Goal: Task Accomplishment & Management: Use online tool/utility

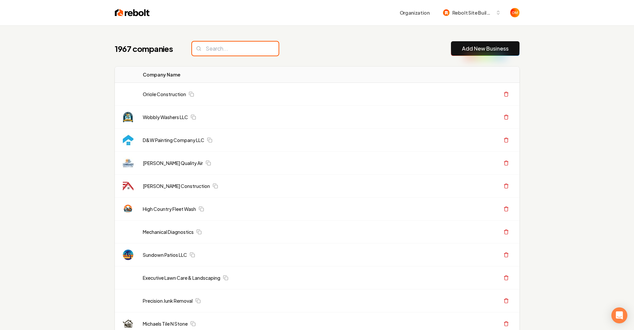
click at [207, 54] on input "search" at bounding box center [235, 49] width 87 height 14
click at [210, 52] on input "search" at bounding box center [235, 49] width 87 height 14
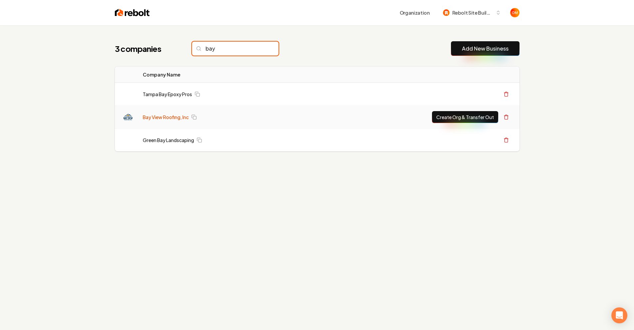
type input "bay"
click at [154, 119] on link "Bay View Roofing, Inc" at bounding box center [166, 117] width 46 height 7
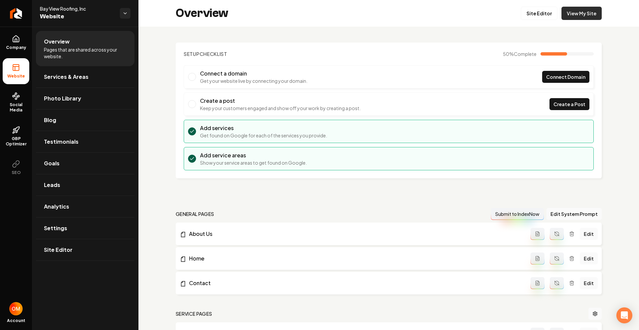
click at [579, 13] on link "View My Site" at bounding box center [581, 13] width 40 height 13
click at [529, 17] on link "Site Editor" at bounding box center [539, 13] width 37 height 13
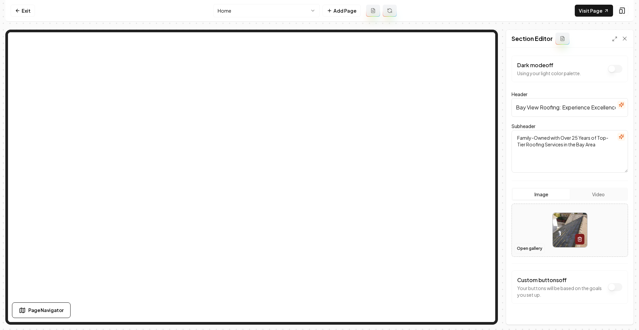
click at [525, 248] on button "Open gallery" at bounding box center [529, 248] width 30 height 11
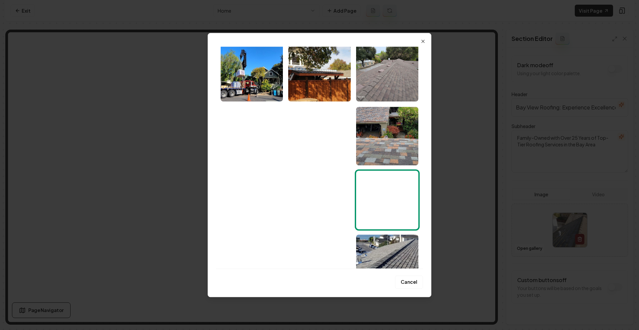
scroll to position [280, 0]
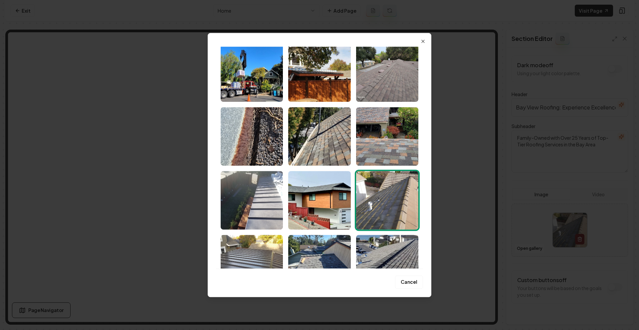
click at [257, 84] on img "Select image image_689c9d8d5c7cd75eb891dd4f.jpeg" at bounding box center [252, 72] width 62 height 59
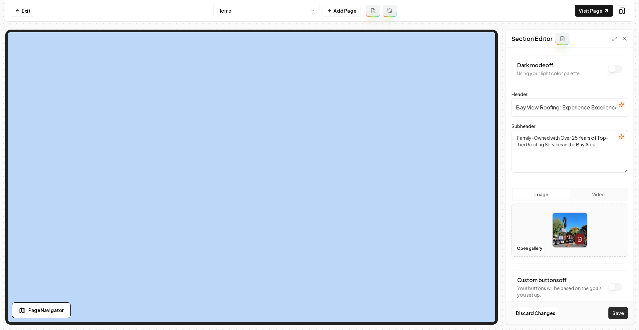
click at [612, 313] on button "Save" at bounding box center [618, 313] width 20 height 12
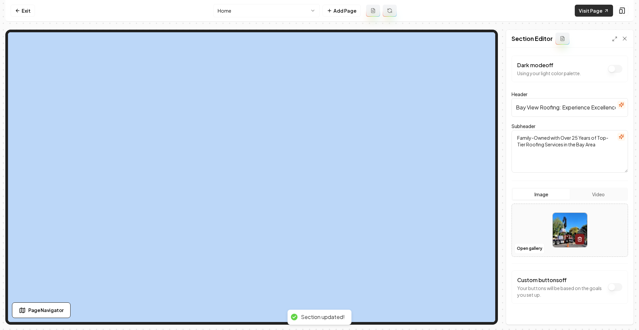
click at [582, 14] on link "Visit Page" at bounding box center [594, 11] width 38 height 12
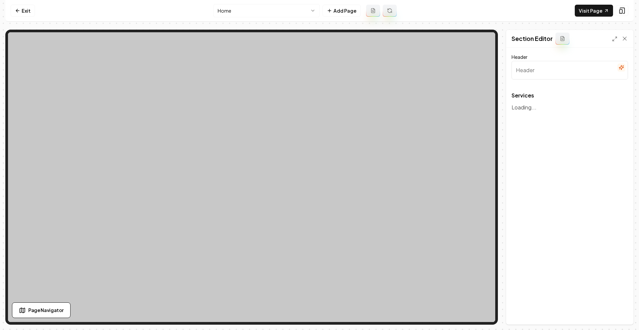
type input "Comprehensive Roofing Solutions"
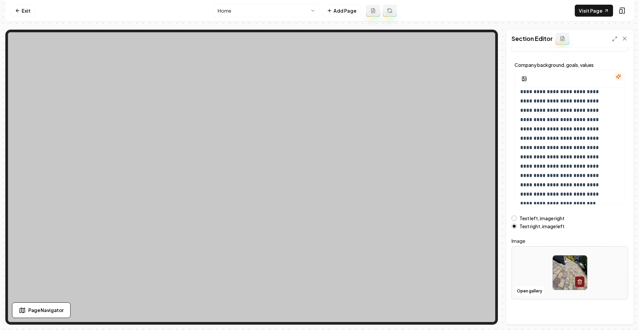
scroll to position [30, 0]
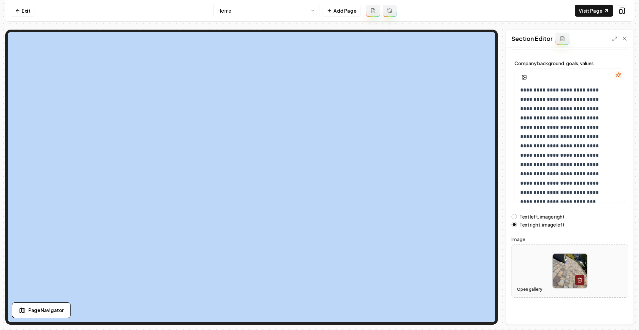
click at [526, 290] on button "Open gallery" at bounding box center [529, 289] width 30 height 11
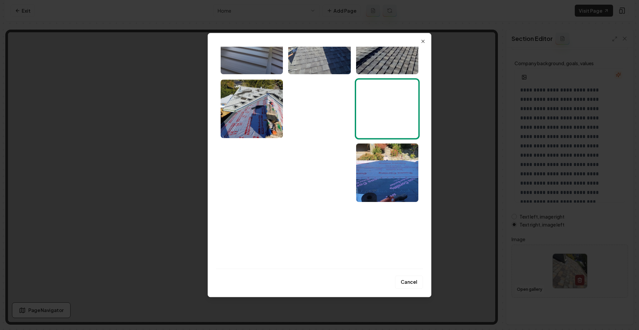
scroll to position [0, 0]
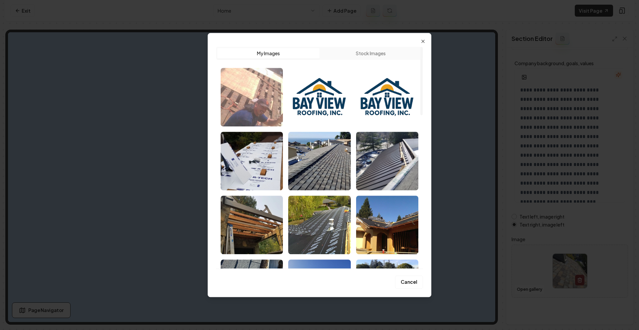
click at [266, 105] on img "Select image image_689ca1785c7cd75eb8aae259.jfif" at bounding box center [252, 97] width 62 height 59
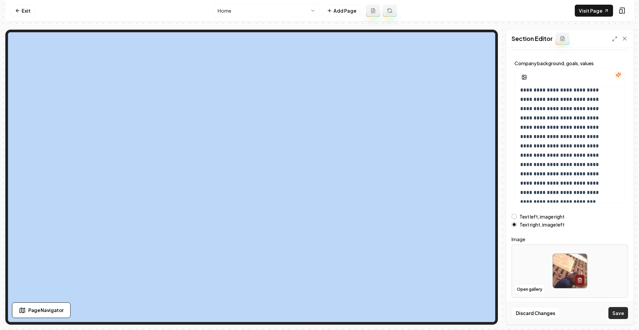
click at [617, 312] on button "Save" at bounding box center [618, 313] width 20 height 12
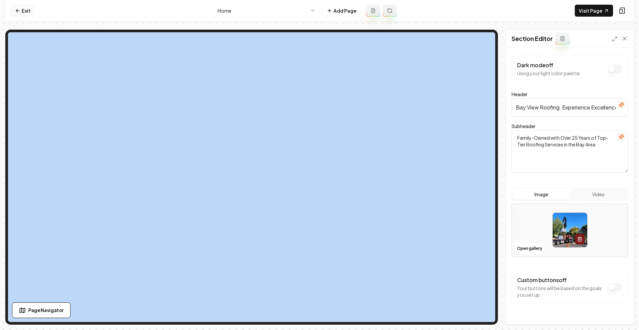
click at [24, 10] on link "Exit" at bounding box center [23, 11] width 24 height 12
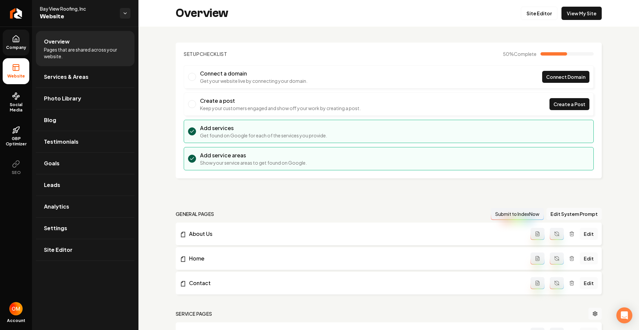
click at [14, 48] on span "Company" at bounding box center [16, 47] width 26 height 5
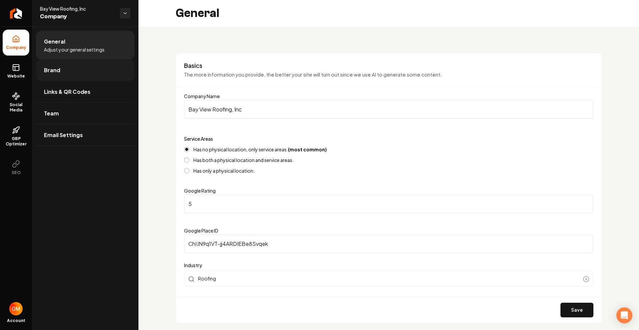
click at [70, 72] on link "Brand" at bounding box center [85, 70] width 98 height 21
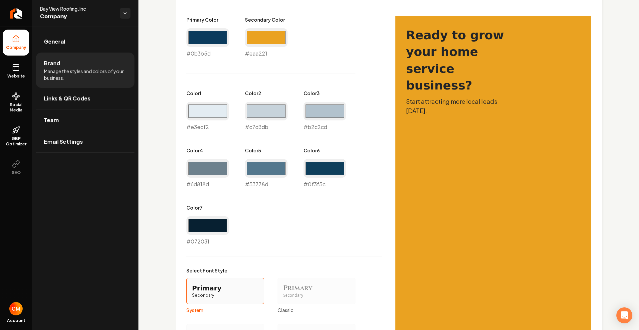
scroll to position [439, 0]
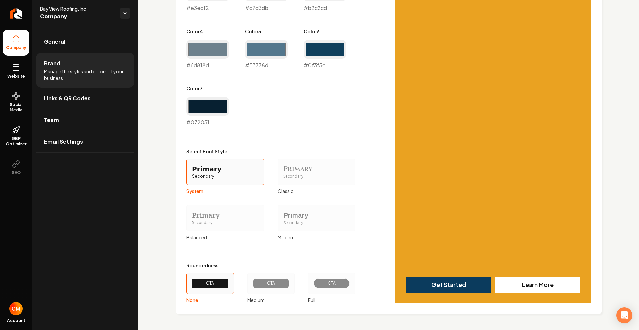
click at [333, 279] on div "CTA" at bounding box center [331, 283] width 36 height 10
click at [313, 281] on button "CTA Full" at bounding box center [309, 283] width 5 height 5
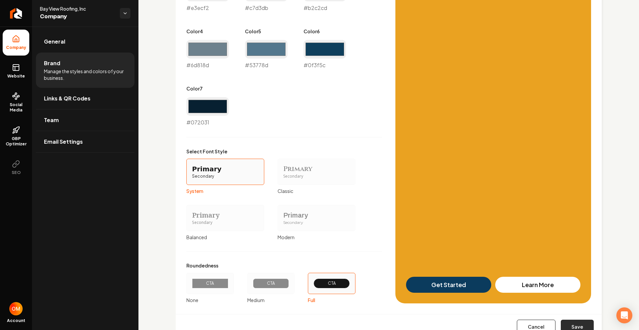
click at [579, 330] on button "Save" at bounding box center [577, 327] width 33 height 15
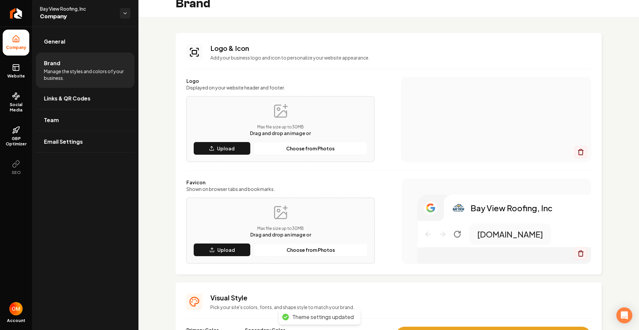
scroll to position [0, 0]
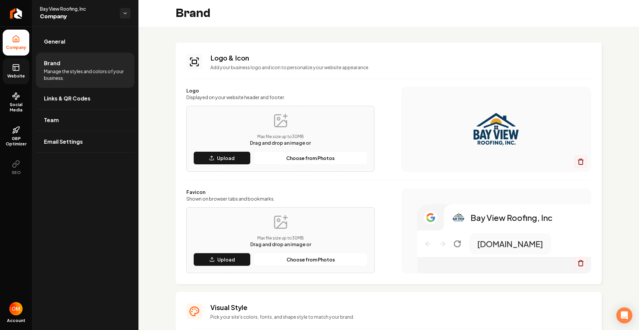
click at [8, 70] on link "Website" at bounding box center [16, 71] width 27 height 26
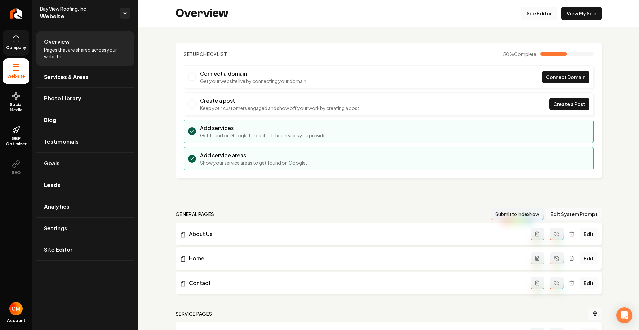
click at [536, 12] on link "Site Editor" at bounding box center [539, 13] width 37 height 13
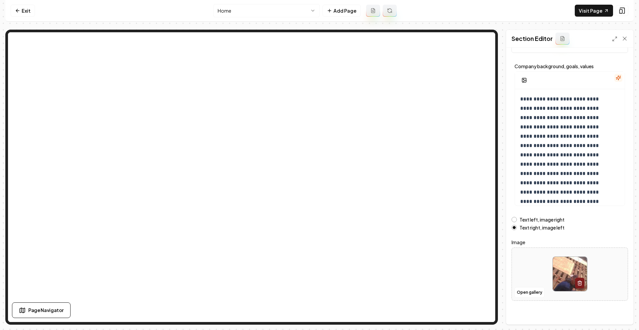
scroll to position [30, 0]
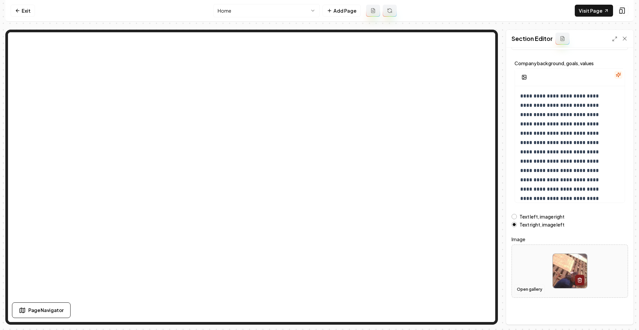
click at [525, 291] on button "Open gallery" at bounding box center [529, 289] width 30 height 11
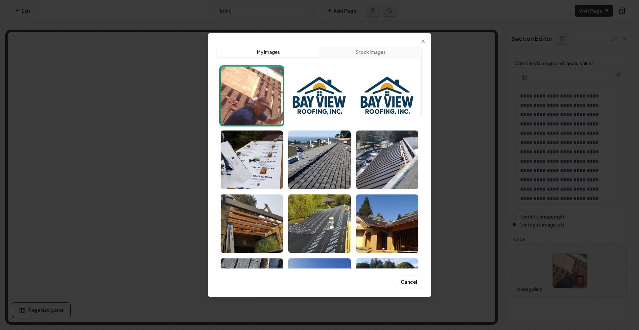
scroll to position [0, 0]
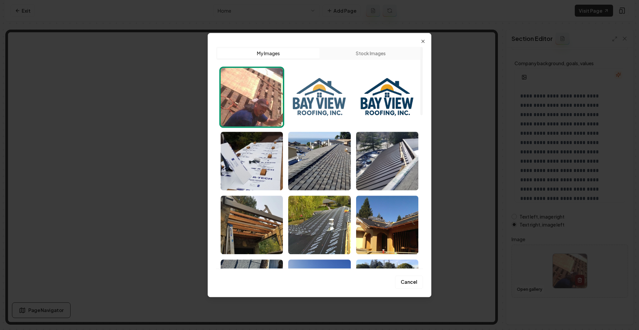
click at [337, 94] on img "Select image image_689ca11b5c7cd75eb8a8aa47.png" at bounding box center [319, 97] width 62 height 59
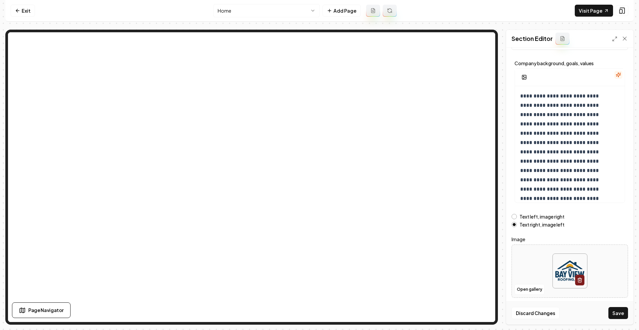
drag, startPoint x: 618, startPoint y: 312, endPoint x: 616, endPoint y: 309, distance: 4.1
click at [618, 312] on button "Save" at bounding box center [618, 313] width 20 height 12
click at [9, 7] on nav "Exit Home Add Page Visit Page" at bounding box center [319, 11] width 628 height 22
drag, startPoint x: 9, startPoint y: 7, endPoint x: 14, endPoint y: 9, distance: 5.2
click at [9, 7] on nav "Exit Home Add Page Visit Page" at bounding box center [319, 11] width 628 height 22
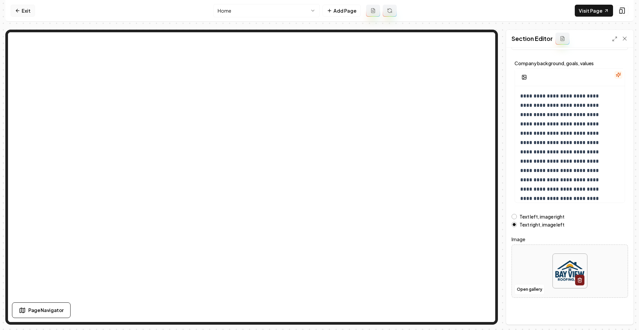
click at [14, 9] on link "Exit" at bounding box center [23, 11] width 24 height 12
